Goal: Navigation & Orientation: Go to known website

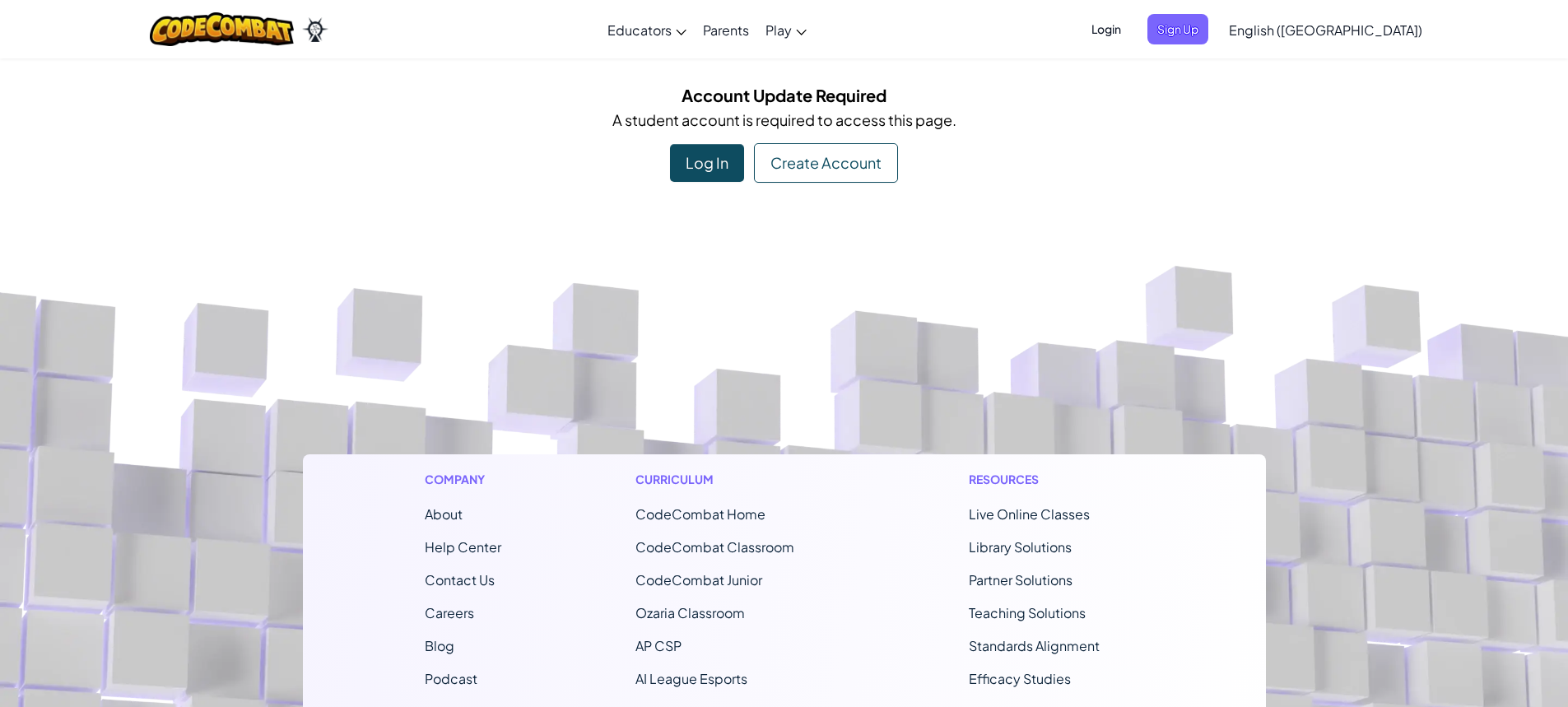
click at [1131, 27] on span "Login" at bounding box center [1107, 29] width 49 height 31
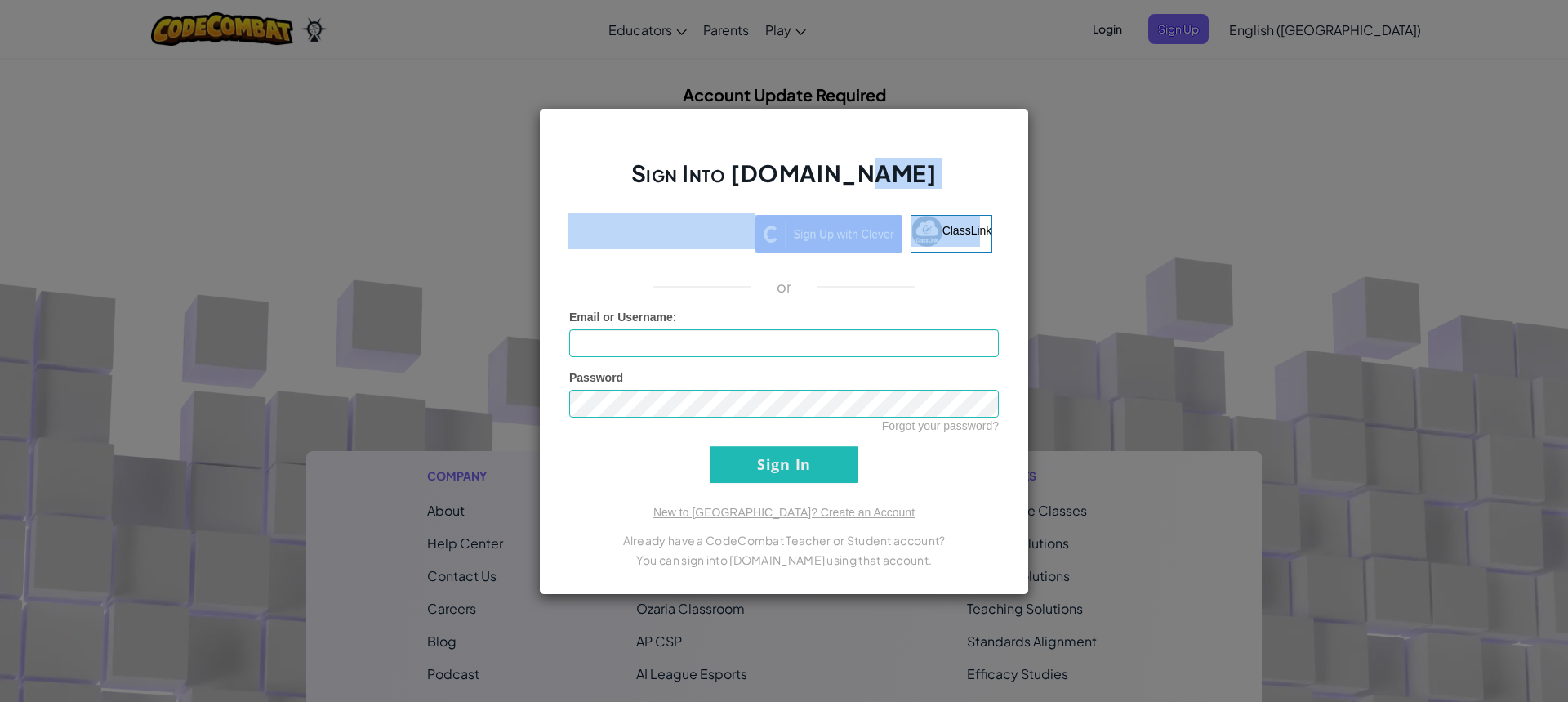
drag, startPoint x: 997, startPoint y: 213, endPoint x: 989, endPoint y: 213, distance: 8.0
click at [1001, 213] on div "Sign Into [DOMAIN_NAME] ClassLink or Unknown Error Email or Username : Password…" at bounding box center [784, 351] width 490 height 486
click at [1097, 227] on div "Sign Into [DOMAIN_NAME] ClassLink or Unknown Error Email or Username : Password…" at bounding box center [784, 351] width 1568 height 702
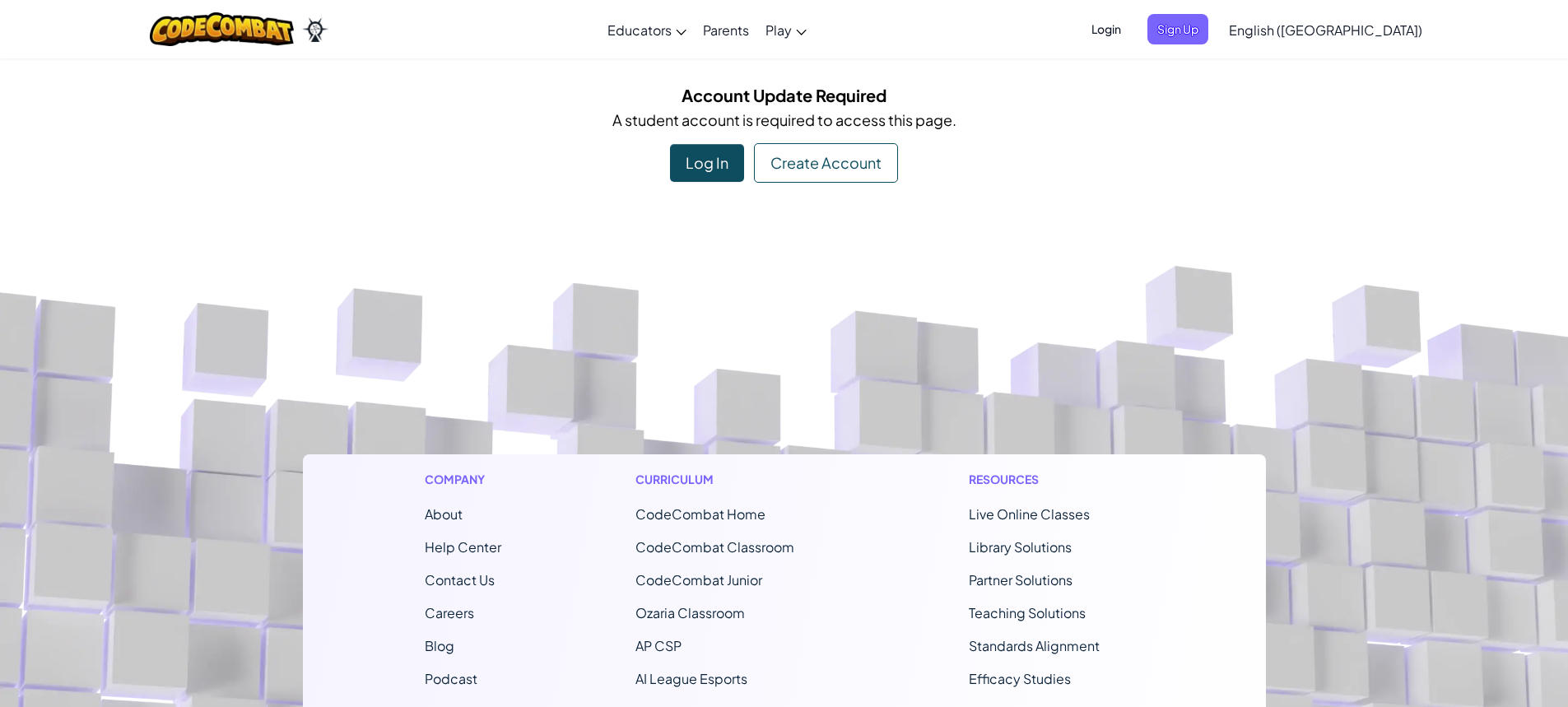
click at [724, 155] on div "Log In" at bounding box center [706, 163] width 74 height 38
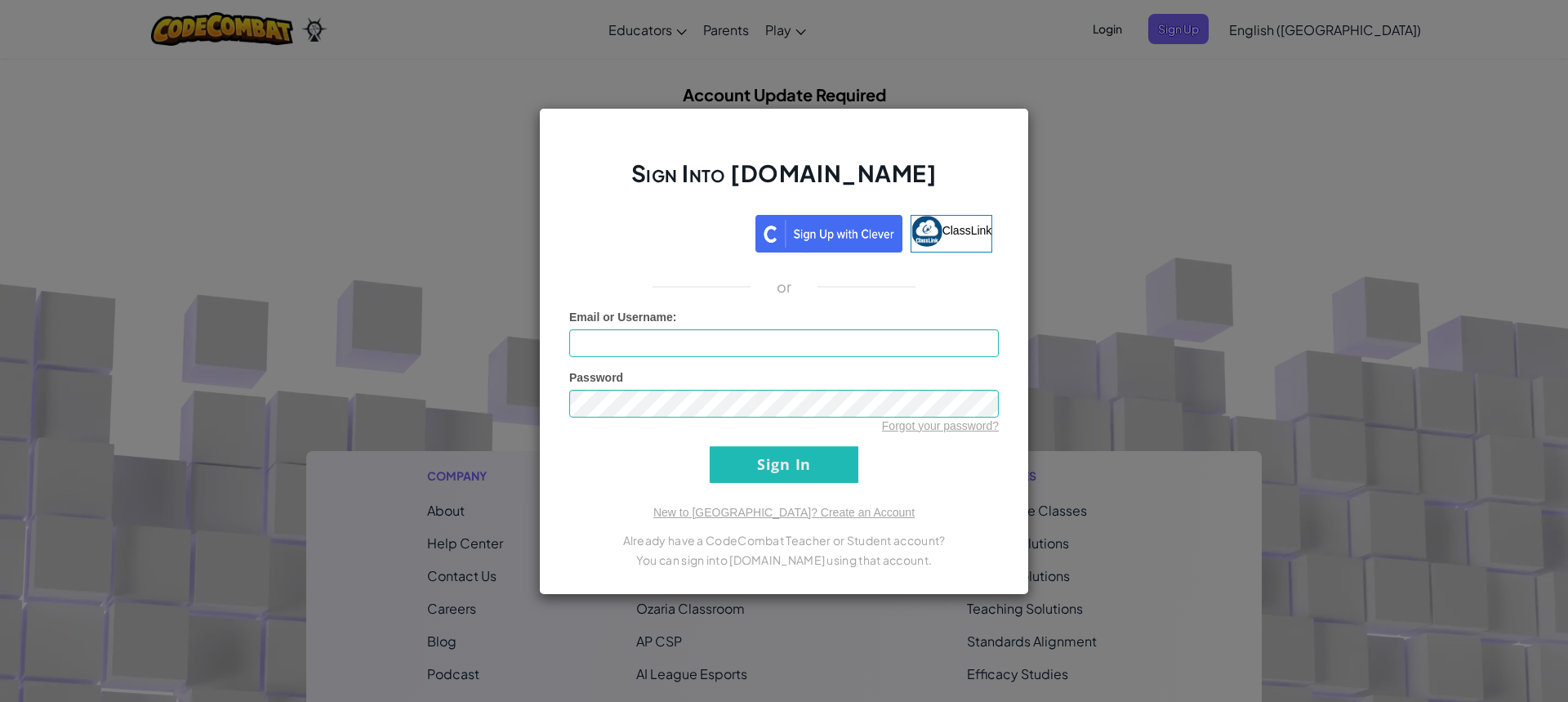
click at [708, 208] on div "Sign Into [DOMAIN_NAME] ClassLink or Unknown Error Email or Username : Password…" at bounding box center [784, 351] width 490 height 486
click at [707, 213] on iframe at bounding box center [662, 230] width 188 height 36
